Goal: Entertainment & Leisure: Consume media (video, audio)

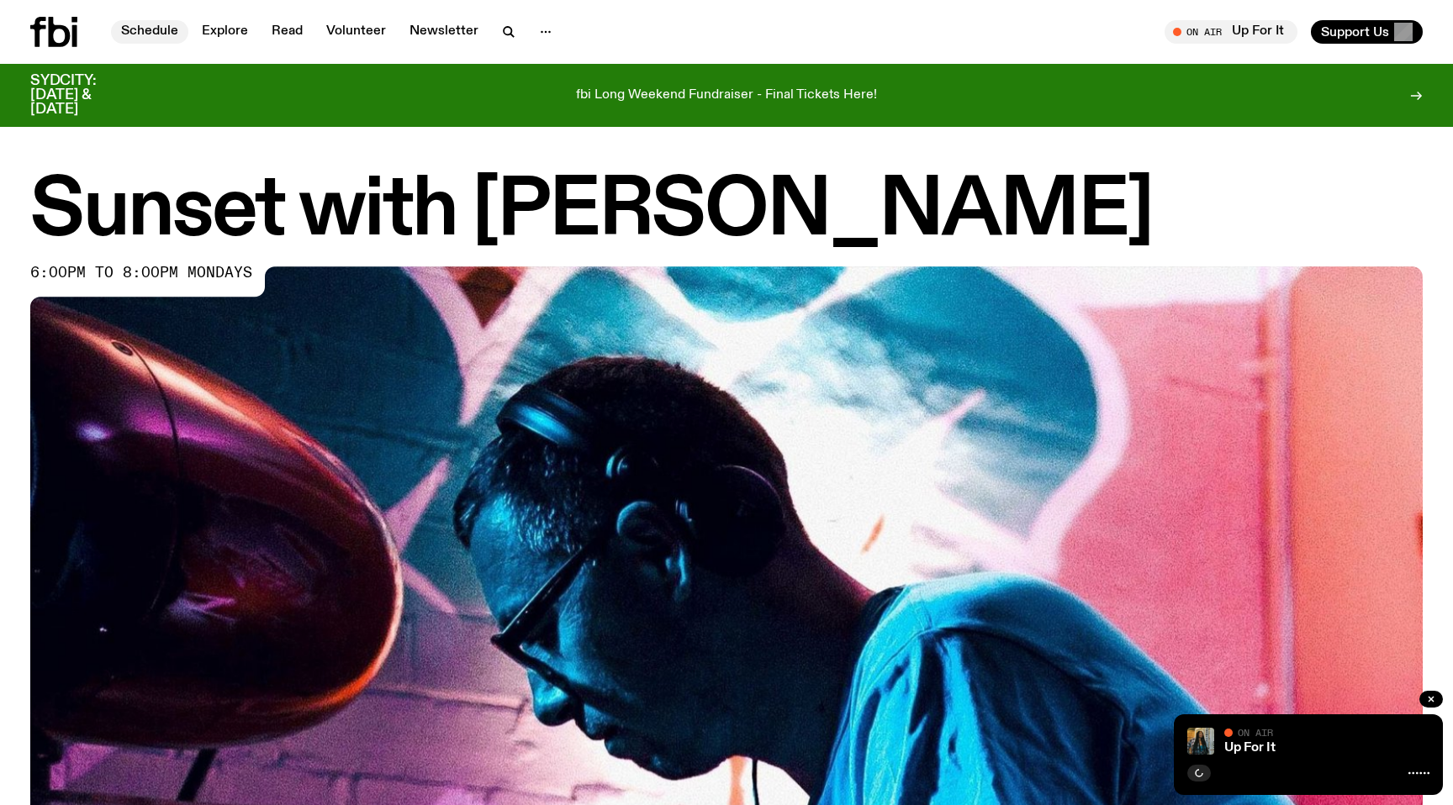
click at [156, 29] on link "Schedule" at bounding box center [149, 32] width 77 height 24
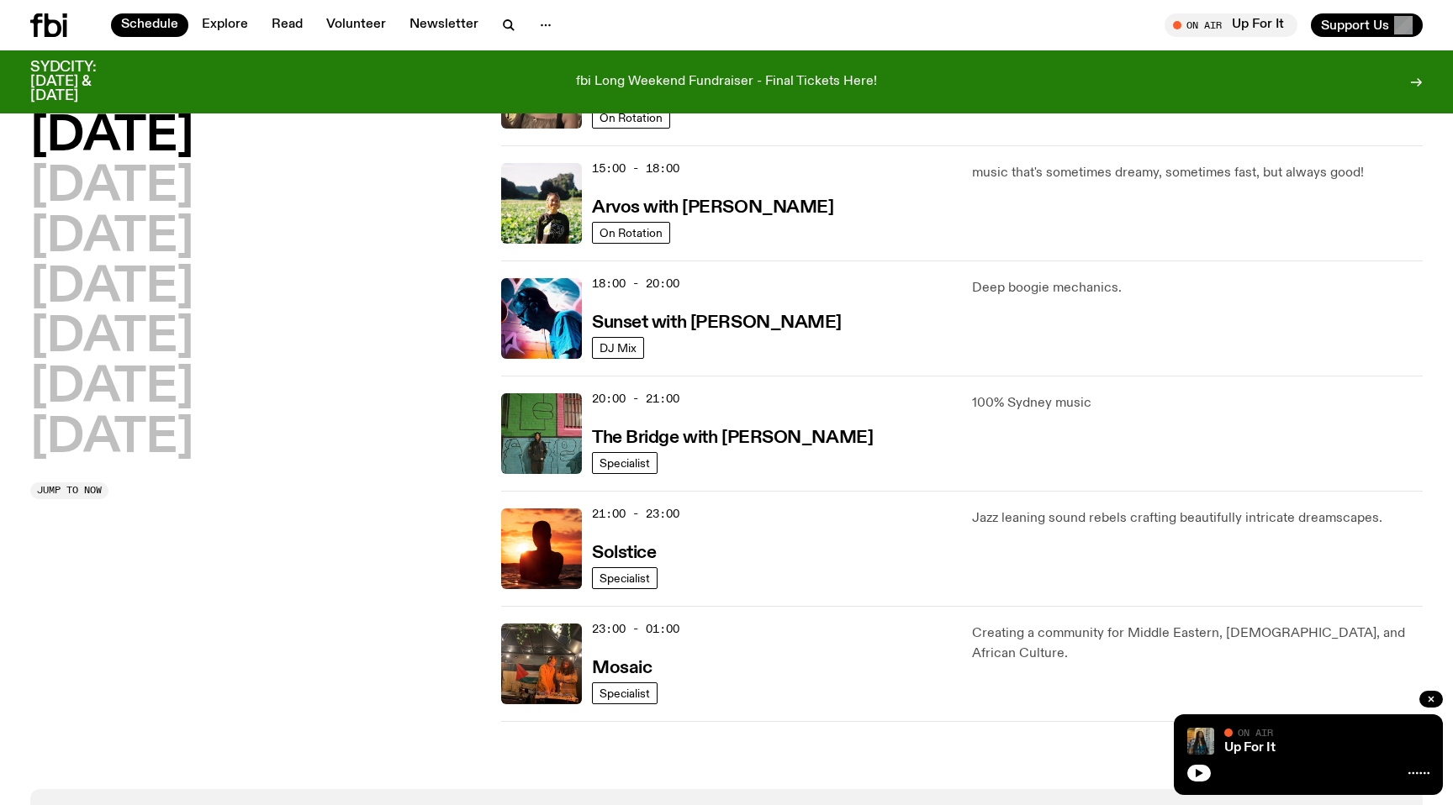
scroll to position [593, 0]
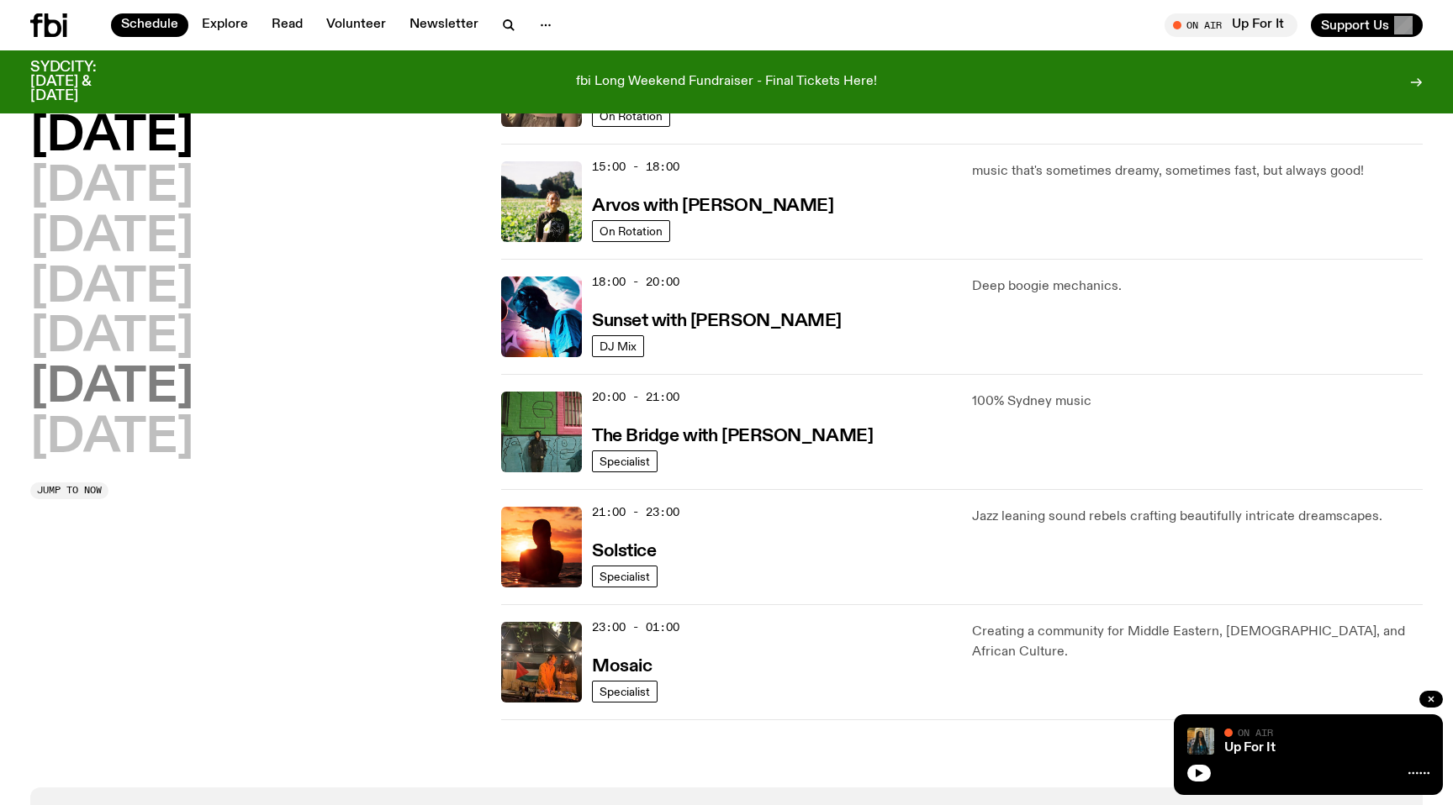
click at [193, 399] on h2 "[DATE]" at bounding box center [111, 388] width 163 height 47
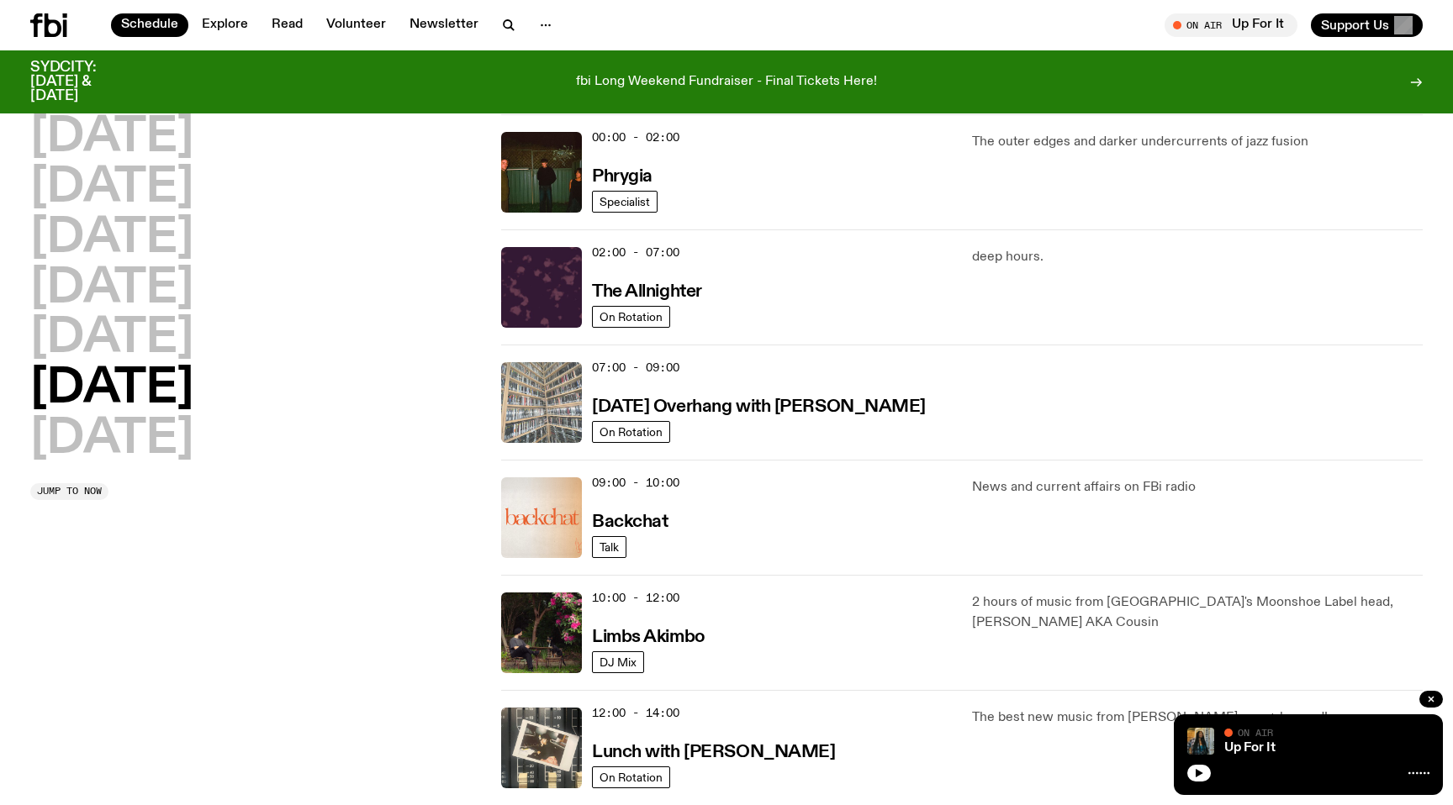
scroll to position [44, 0]
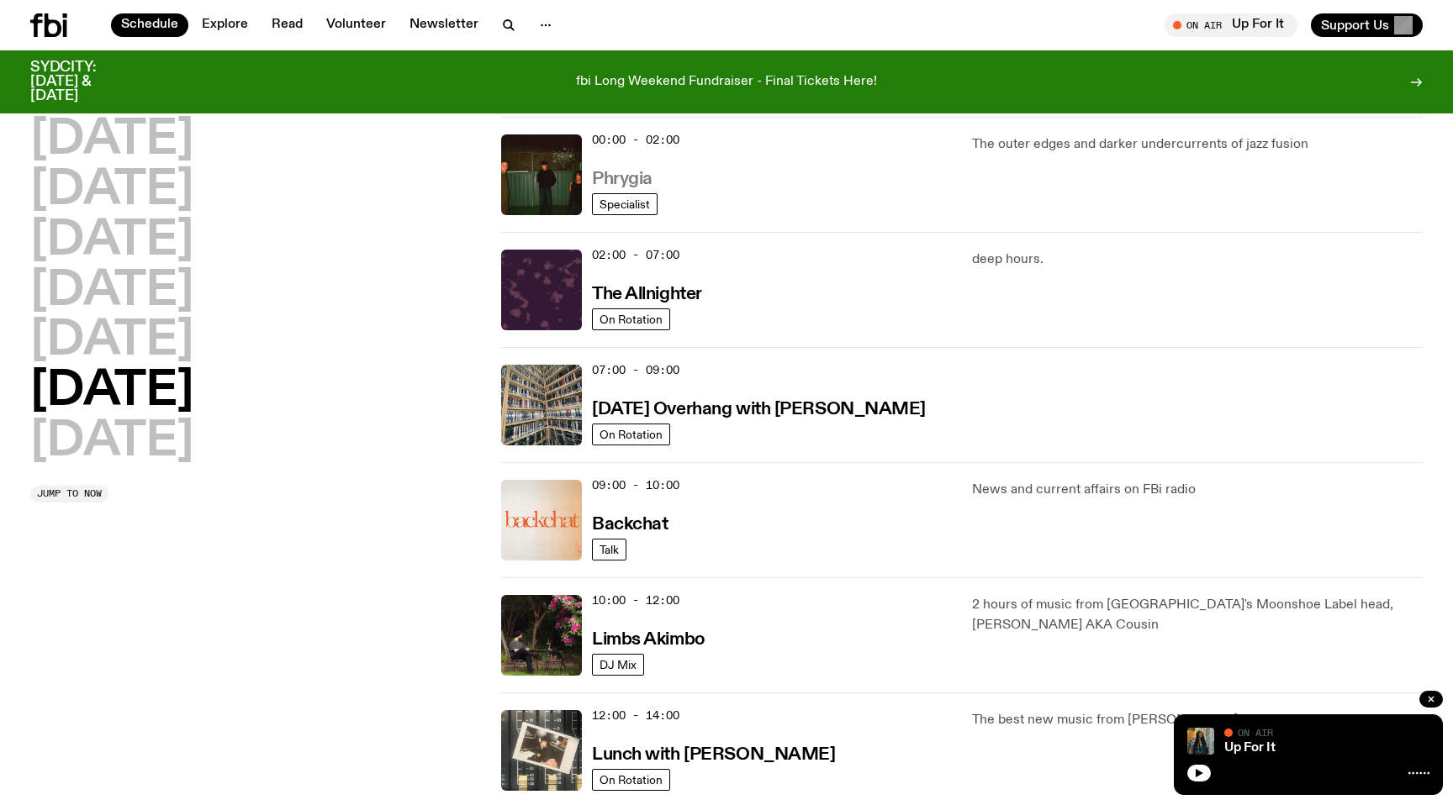
click at [631, 180] on h3 "Phrygia" at bounding box center [622, 180] width 61 height 18
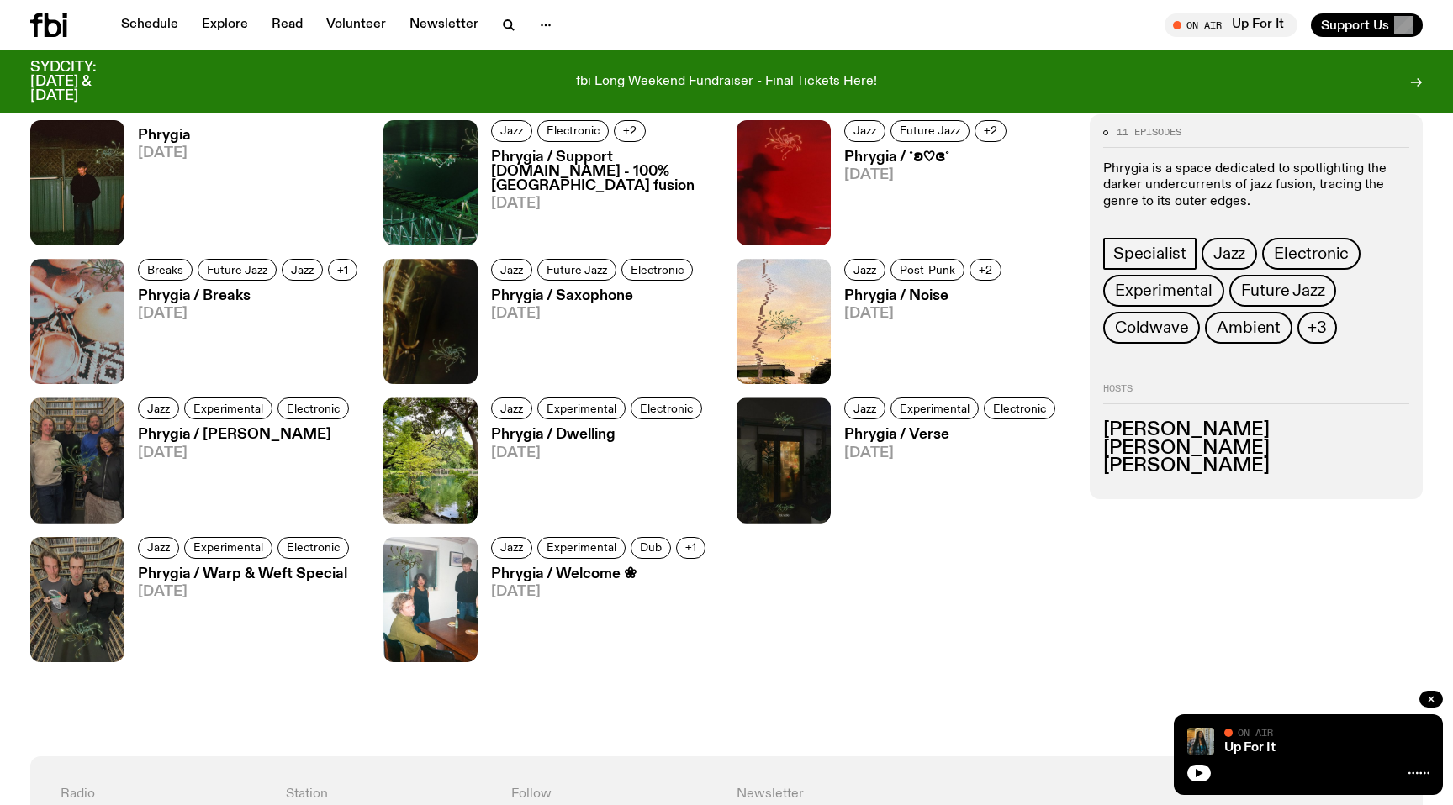
scroll to position [996, 0]
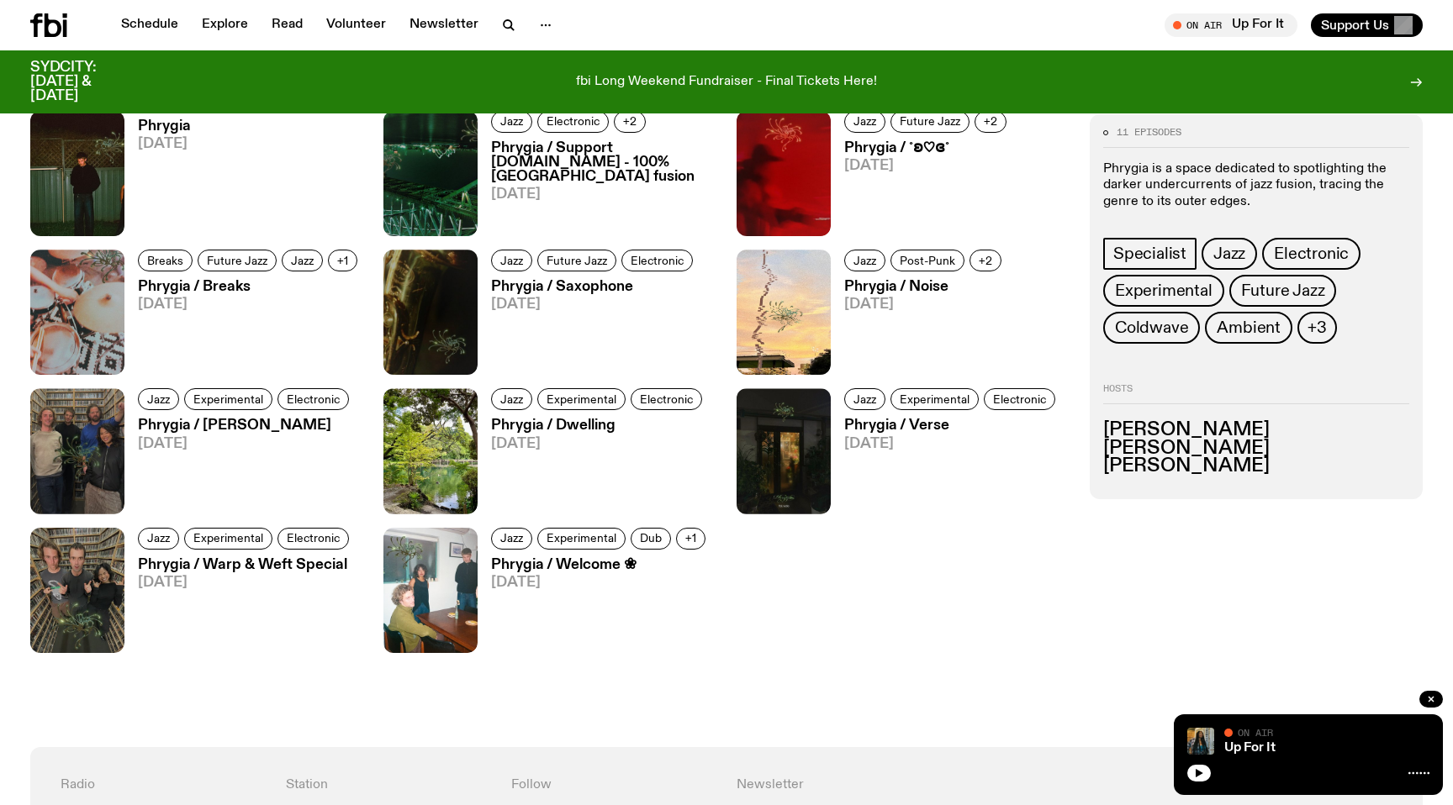
click at [159, 124] on h3 "Phrygia" at bounding box center [164, 126] width 53 height 14
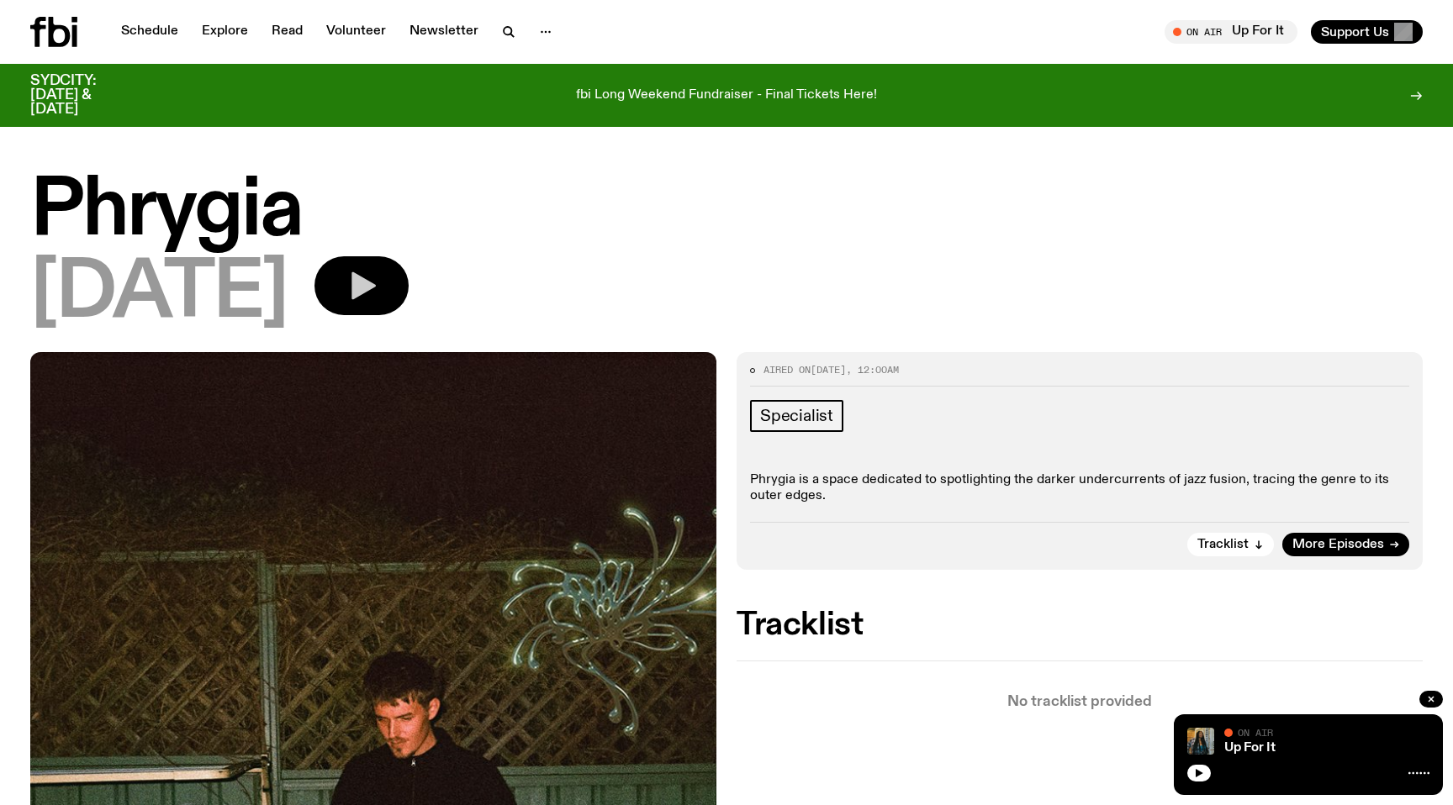
click at [376, 280] on icon "button" at bounding box center [363, 286] width 24 height 28
